Goal: Information Seeking & Learning: Learn about a topic

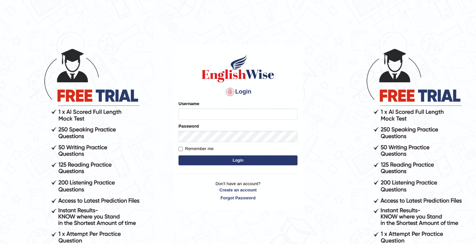
click at [214, 110] on input "Username" at bounding box center [237, 113] width 119 height 11
type input "issak"
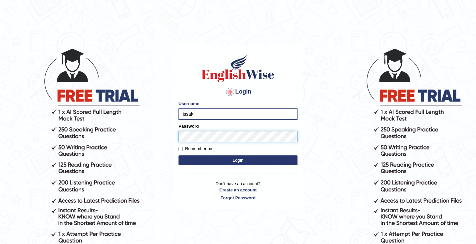
click at [178, 155] on button "Login" at bounding box center [237, 160] width 119 height 10
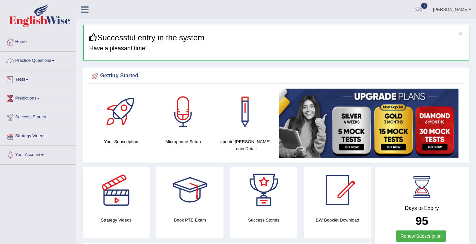
click at [34, 61] on link "Practice Questions" at bounding box center [37, 60] width 75 height 17
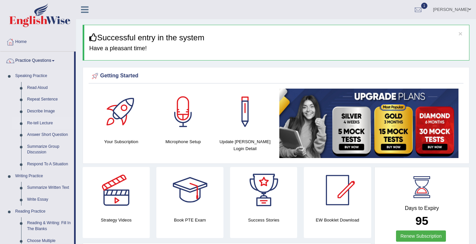
click at [46, 124] on link "Re-tell Lecture" at bounding box center [49, 123] width 50 height 12
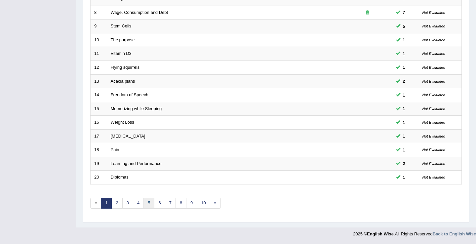
click at [145, 205] on link "5" at bounding box center [148, 203] width 11 height 11
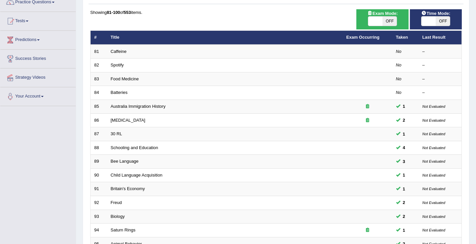
scroll to position [53, 0]
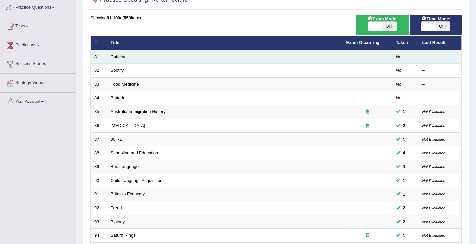
click at [119, 57] on link "Caffeine" at bounding box center [119, 56] width 16 height 5
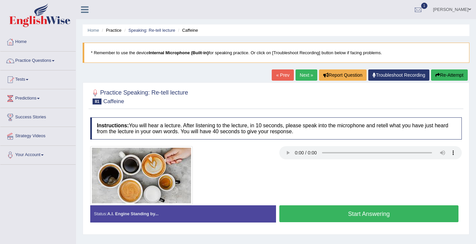
click at [351, 216] on button "Start Answering" at bounding box center [368, 213] width 179 height 17
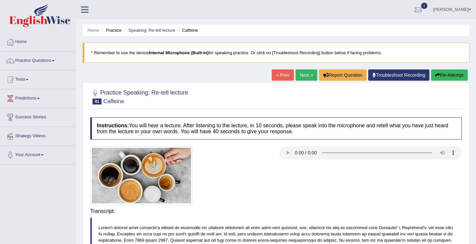
click at [302, 77] on link "Next »" at bounding box center [307, 74] width 22 height 11
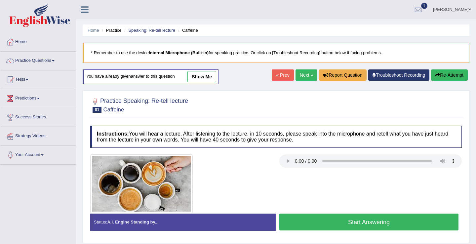
click at [339, 225] on button "Start Answering" at bounding box center [368, 222] width 179 height 17
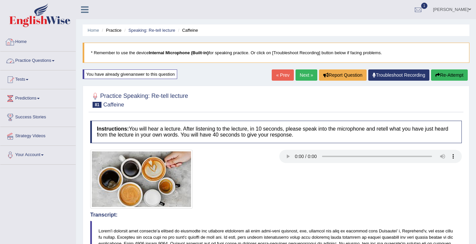
click at [34, 61] on link "Practice Questions" at bounding box center [37, 60] width 75 height 17
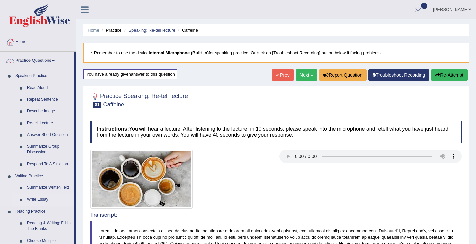
scroll to position [280, 0]
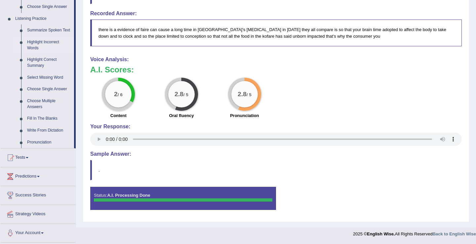
click at [45, 42] on link "Highlight Incorrect Words" at bounding box center [49, 45] width 50 height 18
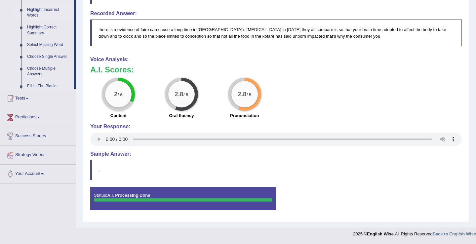
scroll to position [124, 0]
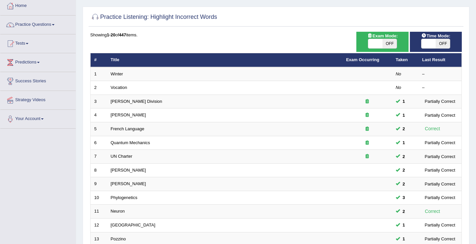
scroll to position [30, 0]
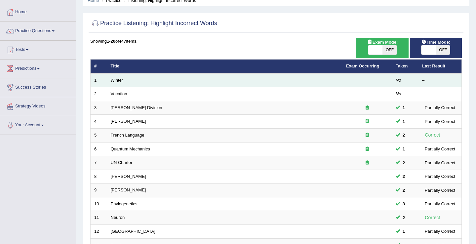
click at [117, 79] on link "Winter" at bounding box center [117, 80] width 13 height 5
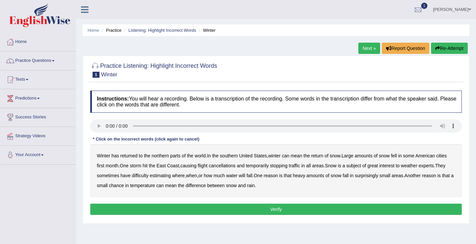
click at [237, 156] on b "southern" at bounding box center [229, 155] width 18 height 5
click at [101, 166] on b "first" at bounding box center [101, 165] width 8 height 5
click at [417, 165] on b "weather" at bounding box center [409, 165] width 17 height 5
click at [417, 168] on b "weather" at bounding box center [409, 165] width 17 height 5
click at [237, 177] on b "water" at bounding box center [231, 175] width 11 height 5
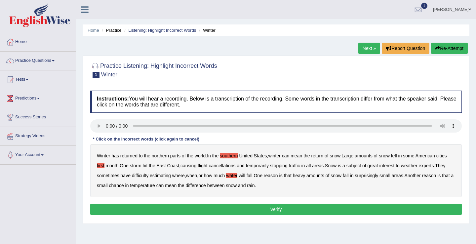
click at [233, 207] on button "Verify" at bounding box center [276, 209] width 372 height 11
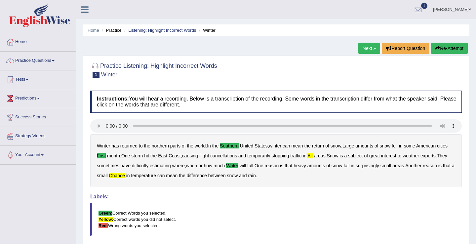
click at [363, 51] on link "Next »" at bounding box center [369, 48] width 22 height 11
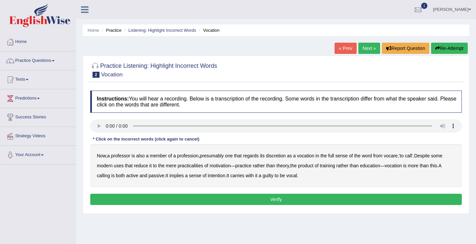
click at [281, 157] on b "discretion" at bounding box center [276, 155] width 20 height 5
click at [222, 165] on b "motivation" at bounding box center [220, 165] width 21 height 5
click at [224, 173] on b "intention" at bounding box center [217, 175] width 18 height 5
click at [268, 198] on button "Verify" at bounding box center [276, 199] width 372 height 11
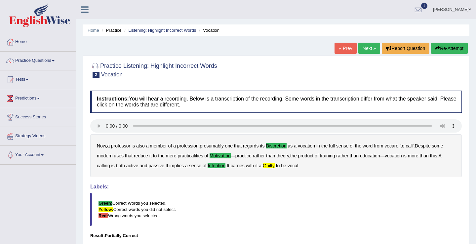
click at [360, 47] on link "Next »" at bounding box center [369, 48] width 22 height 11
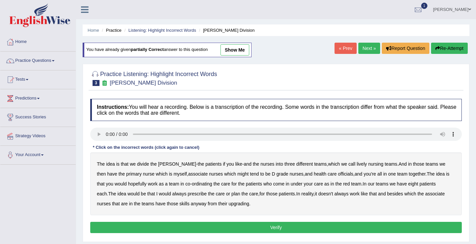
click at [466, 10] on link "anisa" at bounding box center [452, 8] width 48 height 17
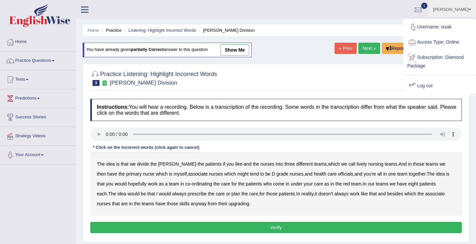
click at [422, 84] on link "Log out" at bounding box center [439, 85] width 71 height 15
